Goal: Obtain resource: Download file/media

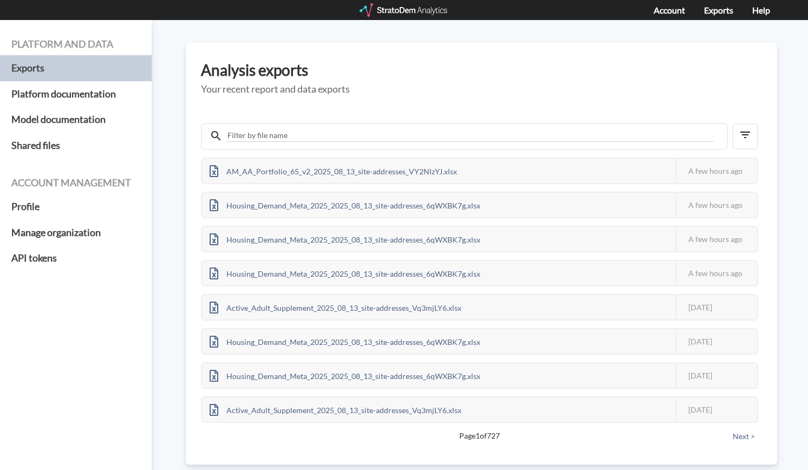
click at [400, 6] on div at bounding box center [403, 10] width 89 height 14
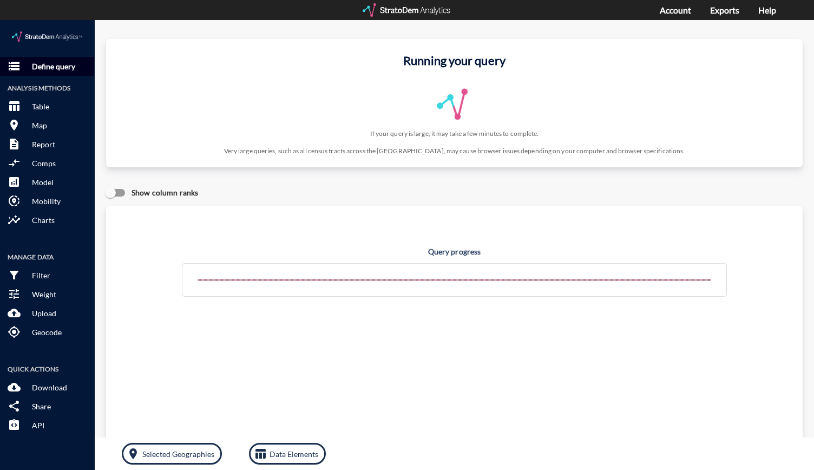
click button "storage Define query"
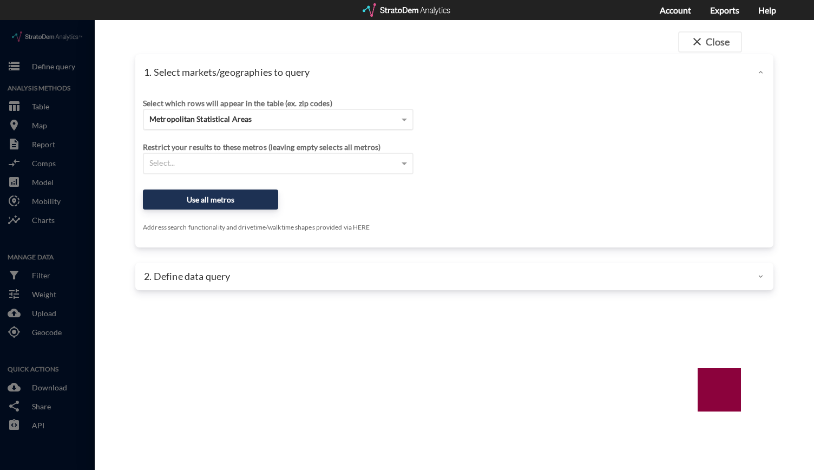
click div "Metropolitan Statistical Areas"
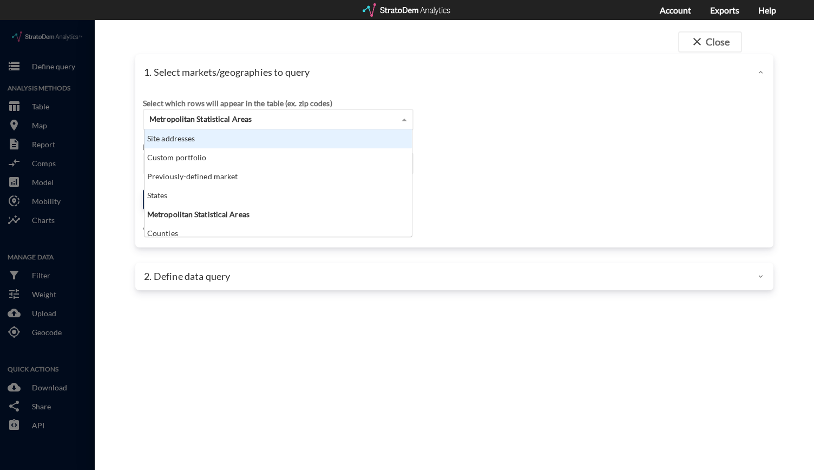
scroll to position [99, 261]
click div "Site addresses"
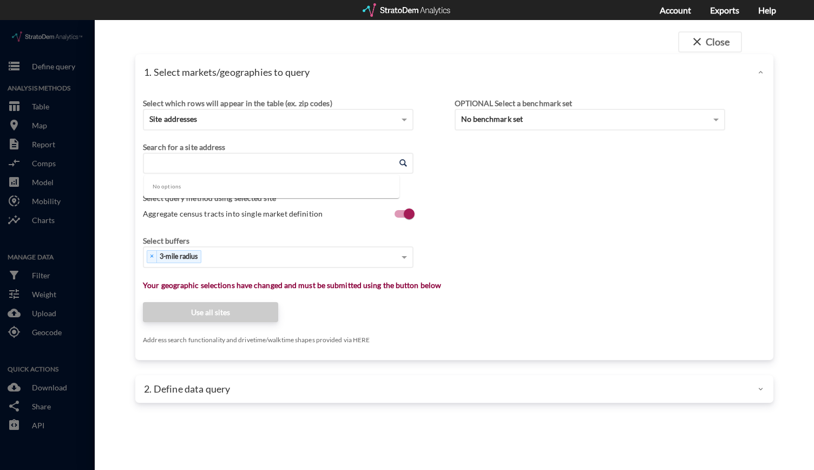
click input "Enter an address"
paste input "12651 Three Chopt Rd, Henrico, VA 23233"
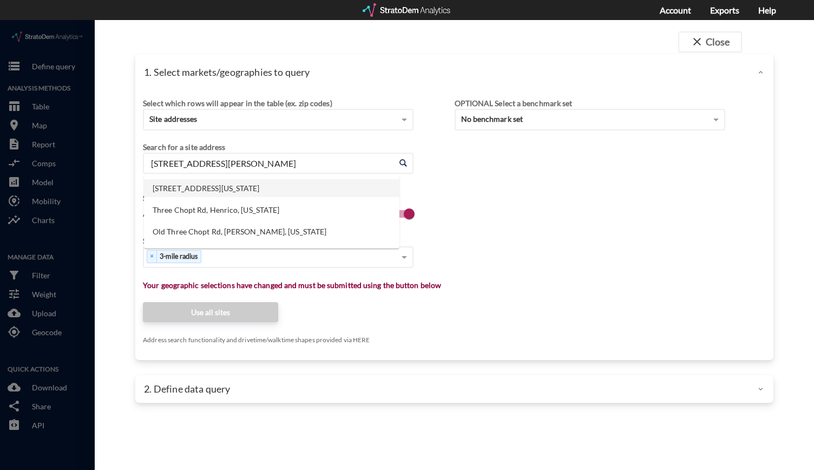
click li "12651 Three Chopt Rd, Henrico, Virginia"
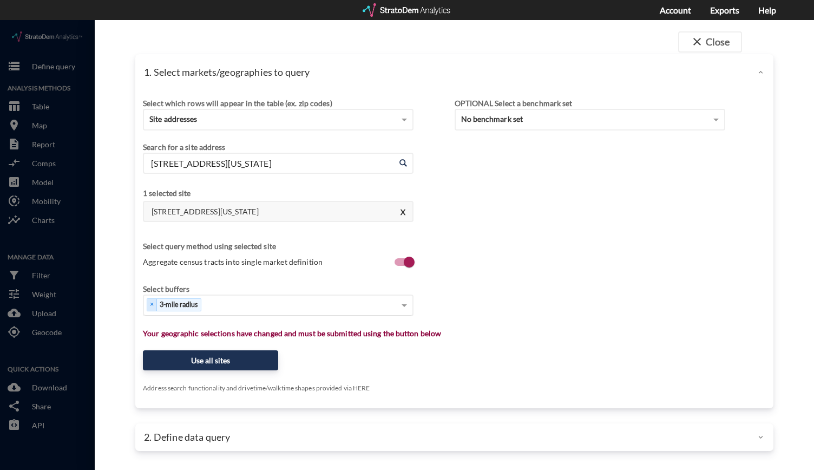
type input "12651 Three Chopt Rd, Henrico, Virginia"
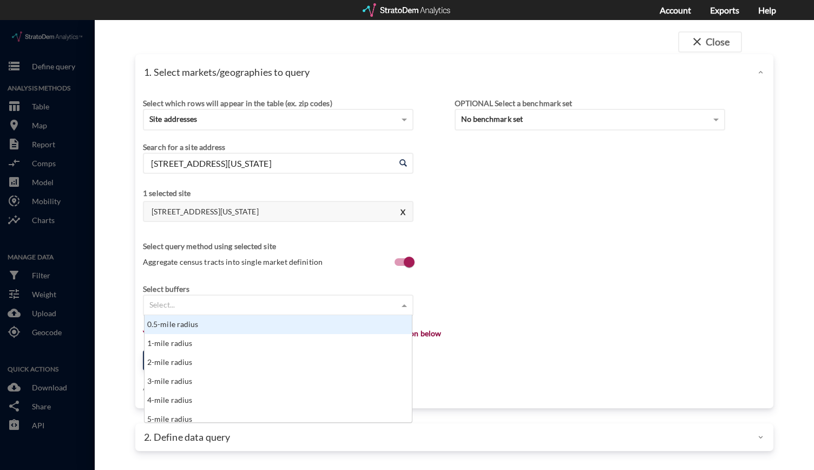
click span
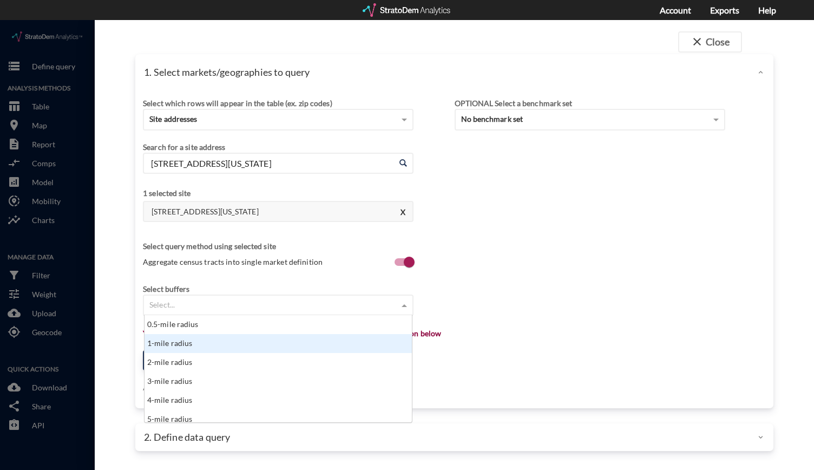
click div "1-mile radius"
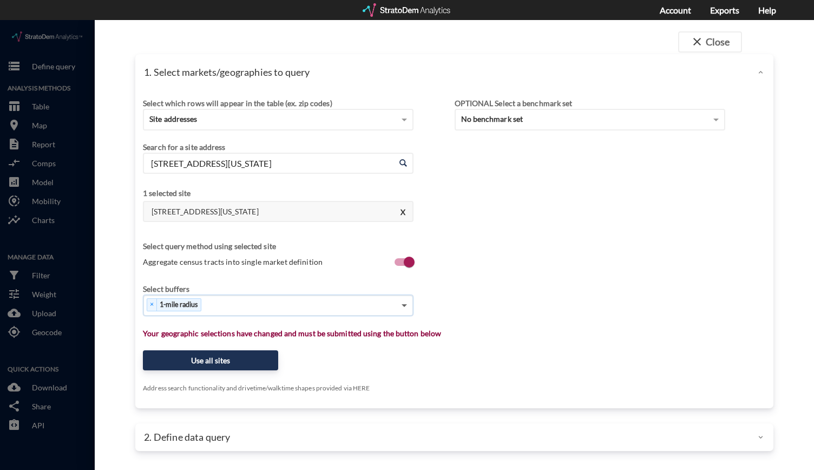
click span
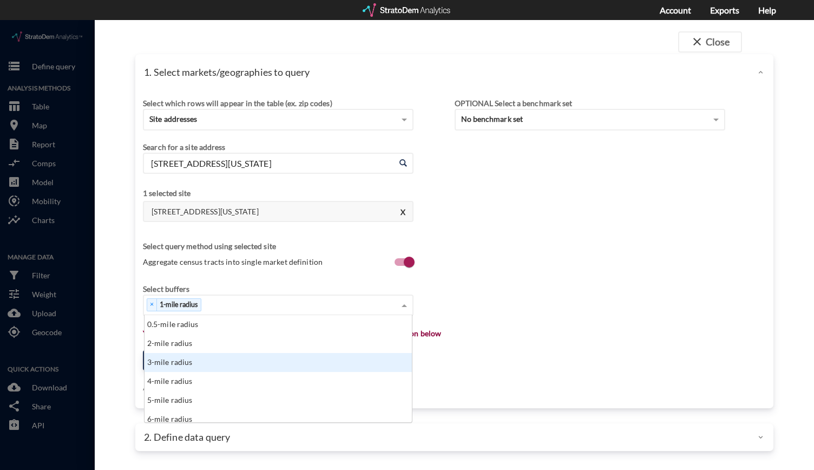
click div "3-mile radius"
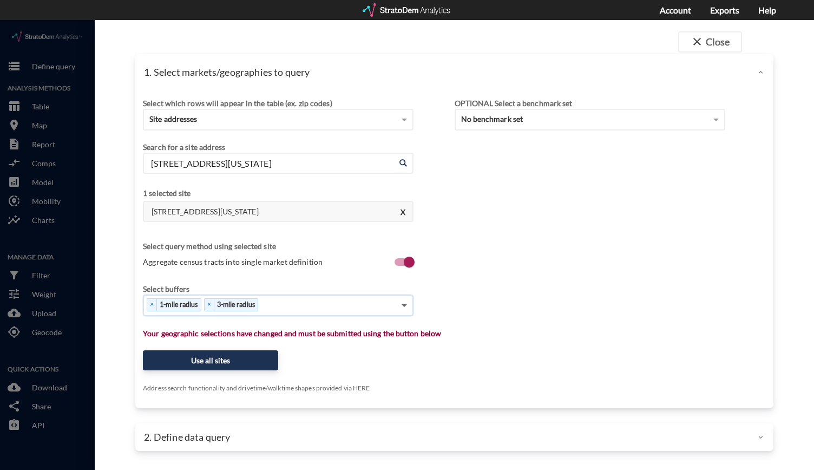
click span
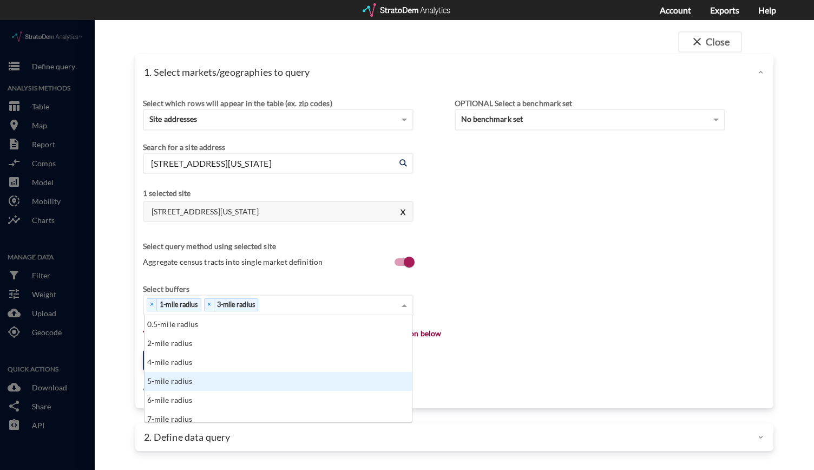
click div "5-mile radius"
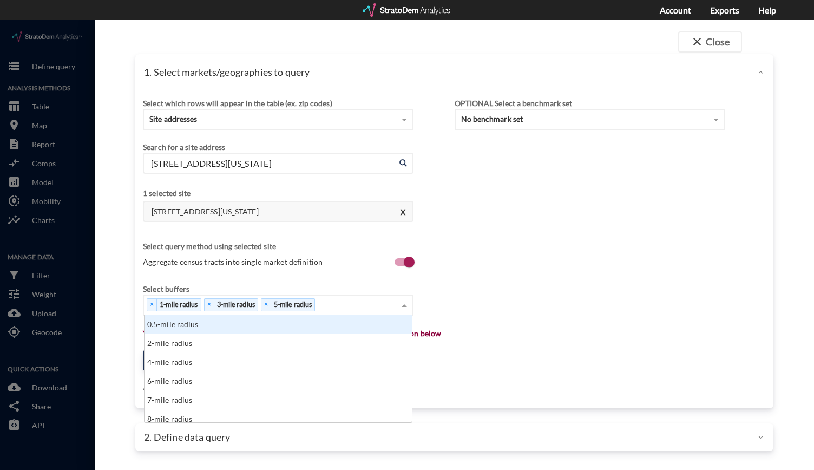
click span
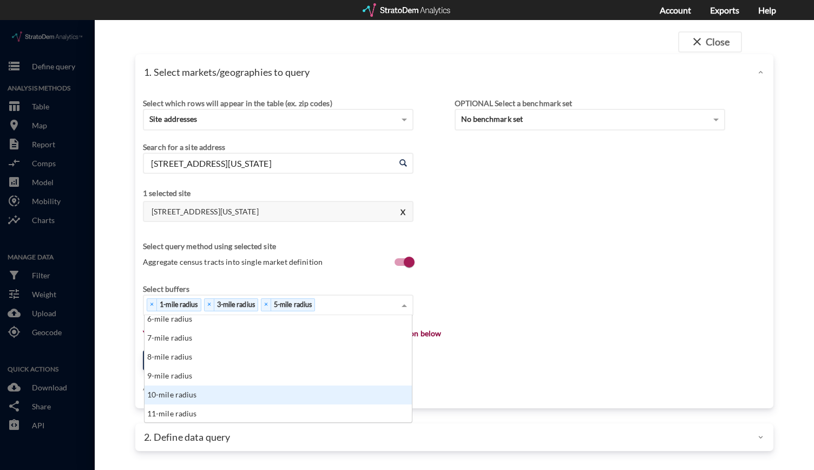
click div "10-mile radius"
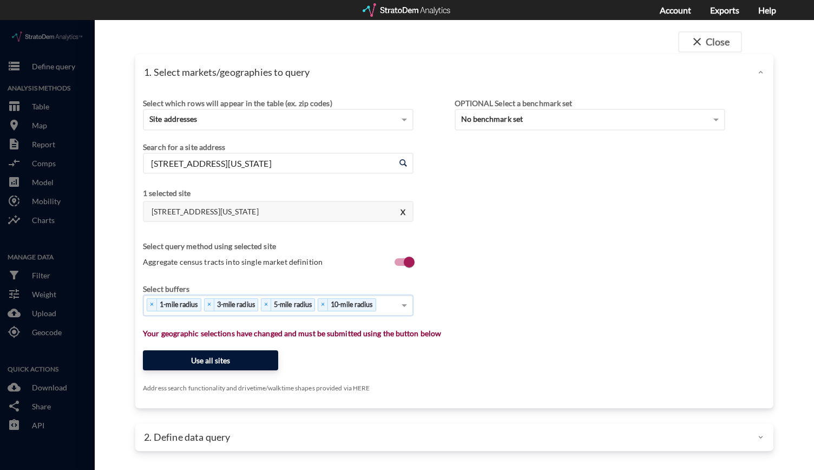
click button "Use all sites"
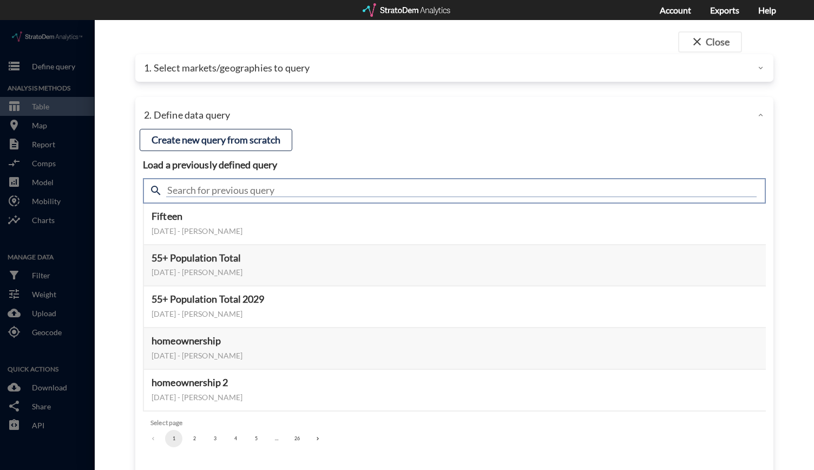
click input "text"
type input "active adult"
click input "active adult"
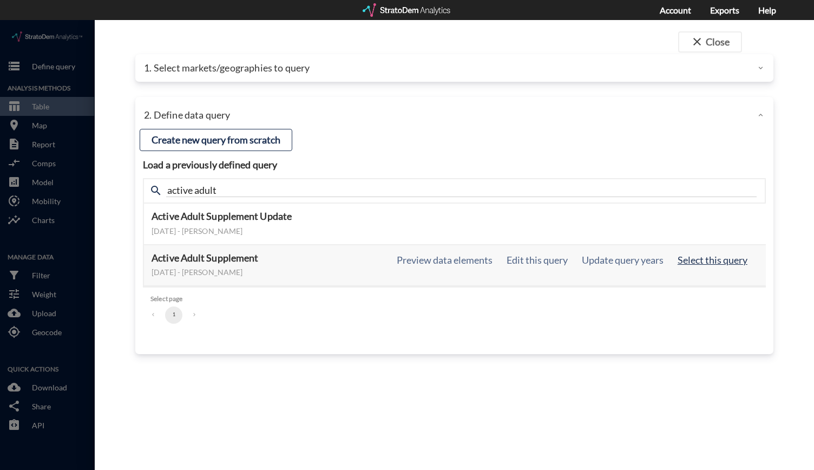
click button "Select this query"
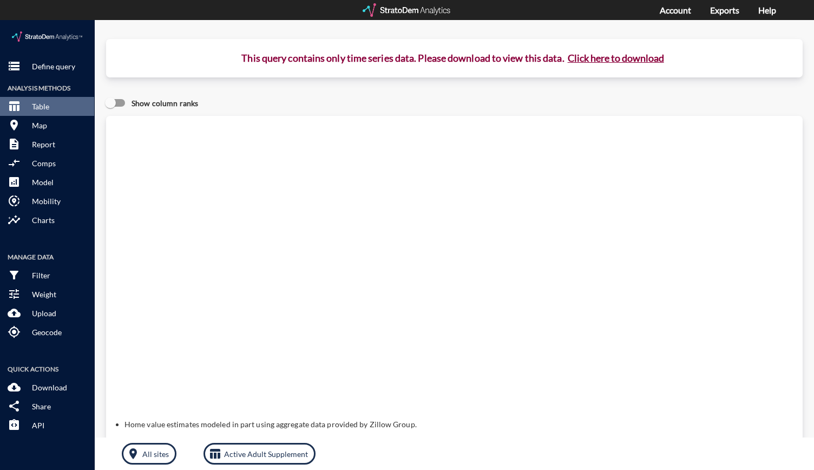
click button "Click here to download"
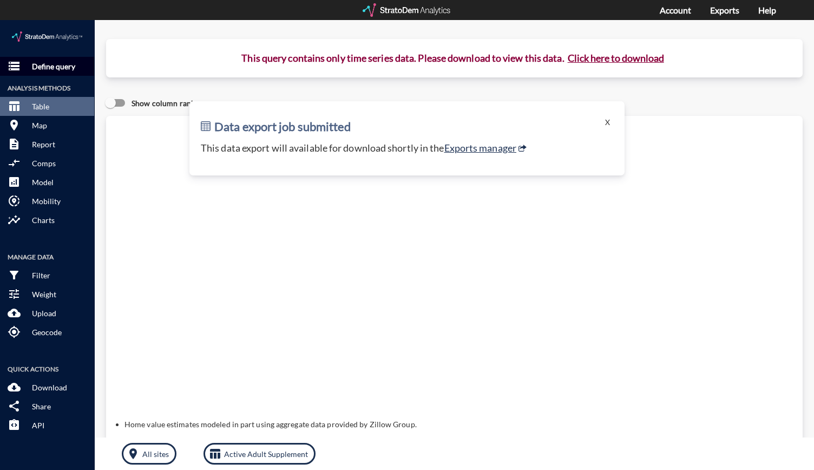
click p "Define query"
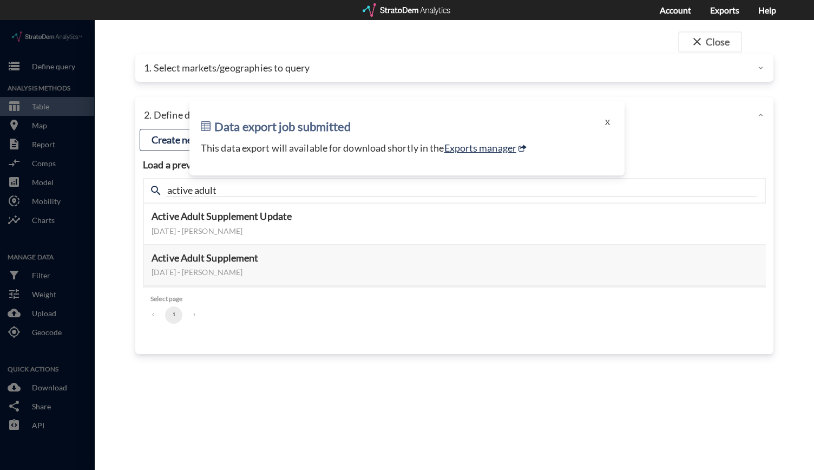
click div "2. Define data query"
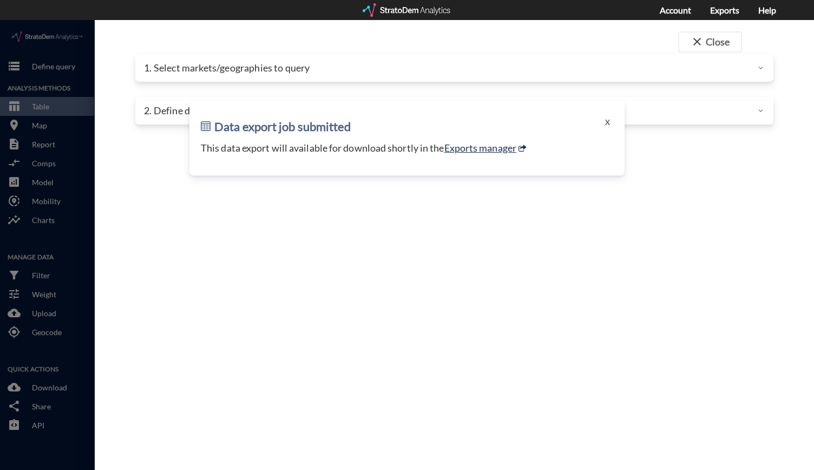
click div "close Close 1. Select markets/geographies to query Select which rows will appea…"
click button "X"
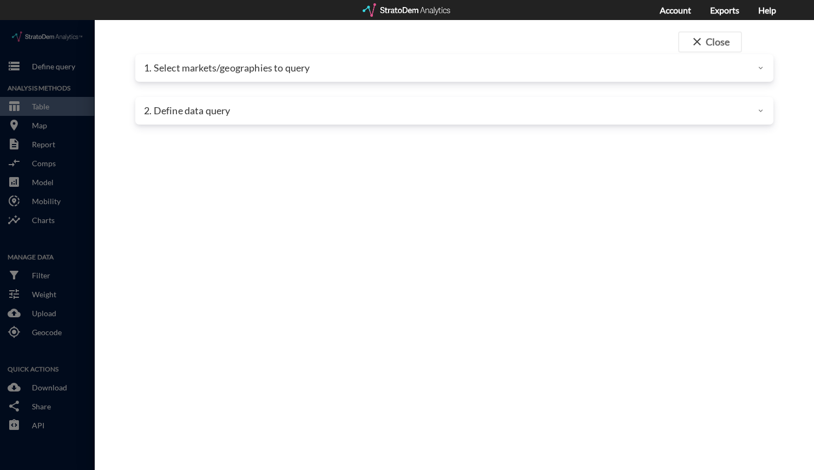
click div "2. Define data query"
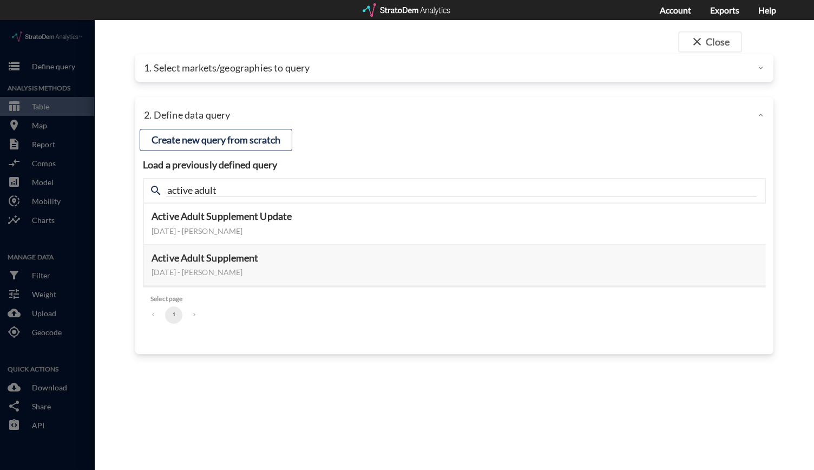
click div "search active adult"
click input "active adult"
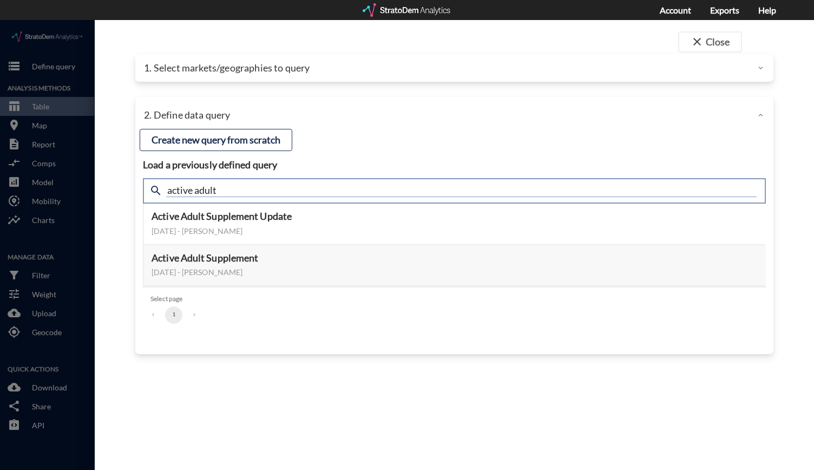
click input "active adult"
type input "meta"
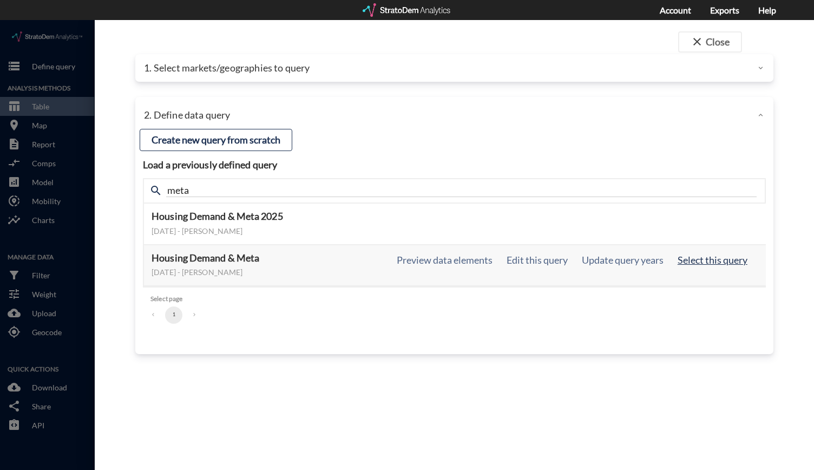
click button "Select this query"
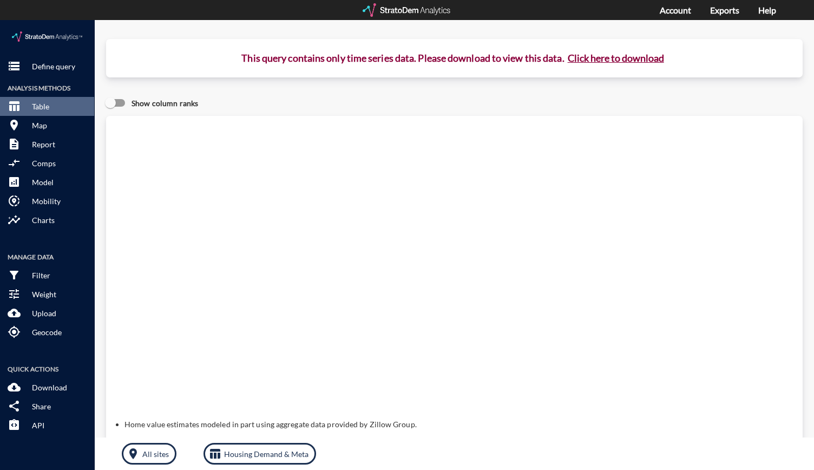
click button "Click here to download"
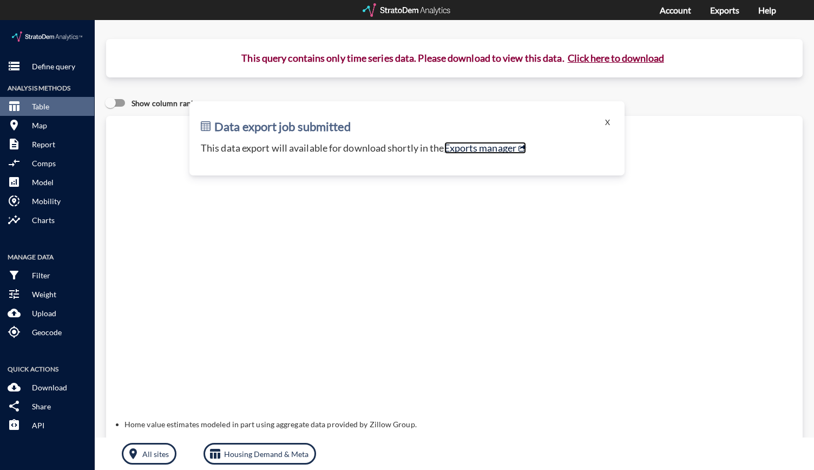
click link "Exports manager"
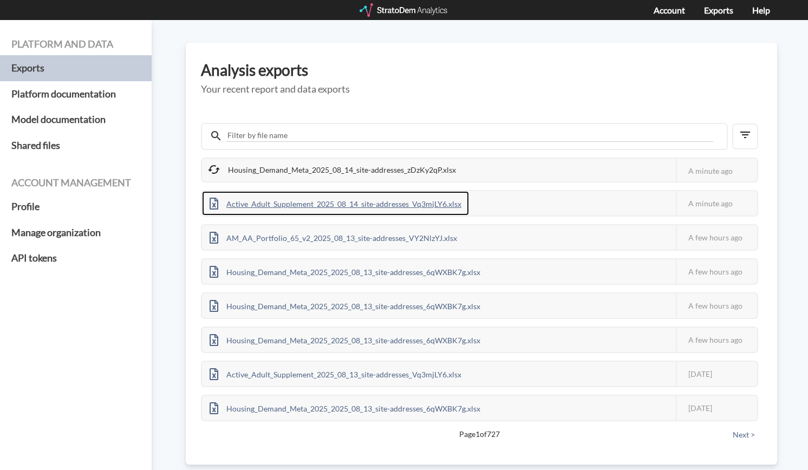
click at [418, 204] on div "Active_Adult_Supplement_2025_08_14_site-addresses_Vq3mjLY6.xlsx" at bounding box center [335, 203] width 267 height 24
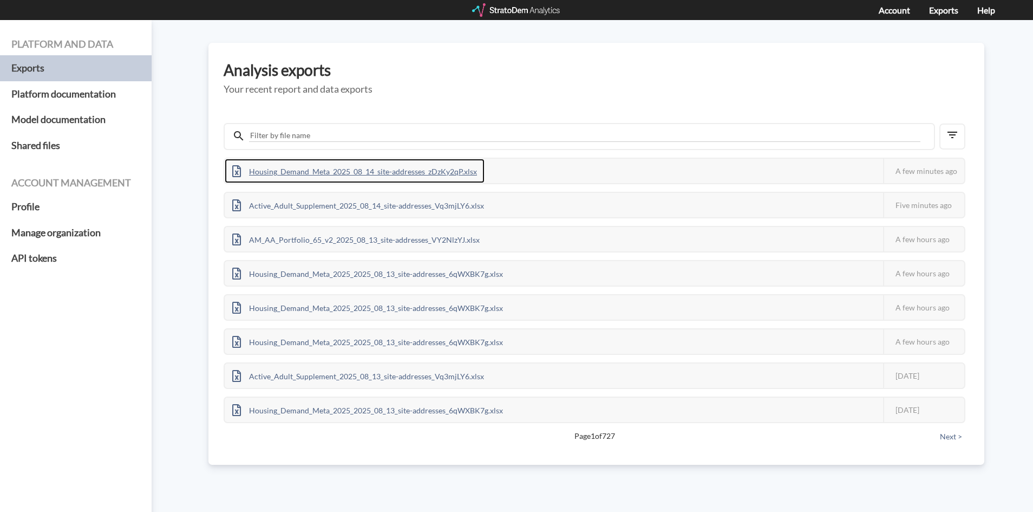
click at [285, 169] on div "Housing_Demand_Meta_2025_08_14_site-addresses_zDzKy2qP.xlsx" at bounding box center [355, 171] width 260 height 24
